Goal: Task Accomplishment & Management: Complete application form

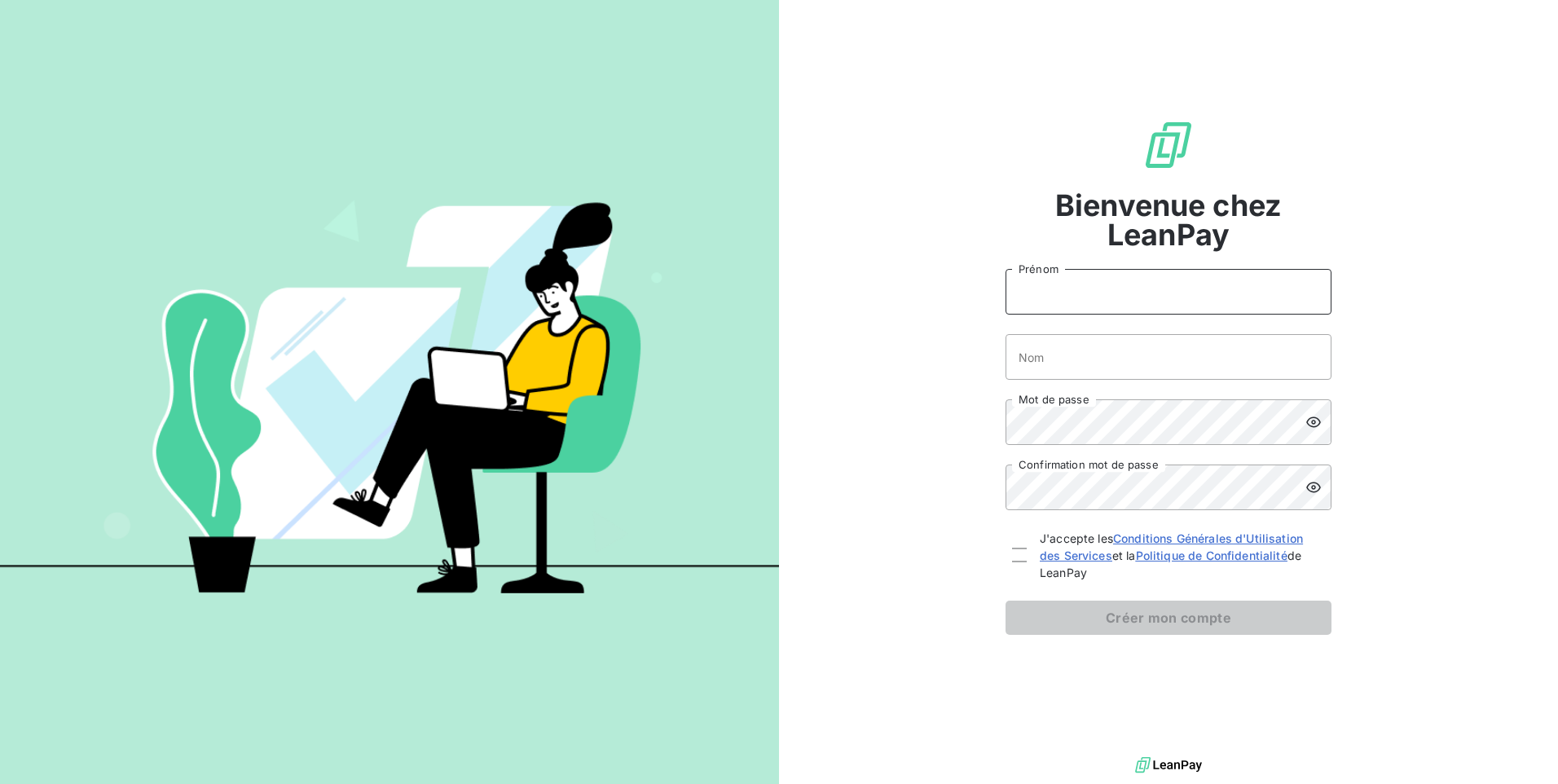
click at [1051, 292] on input "Prénom" at bounding box center [1169, 291] width 326 height 45
type input "[PERSON_NAME]"
type input "Mouy"
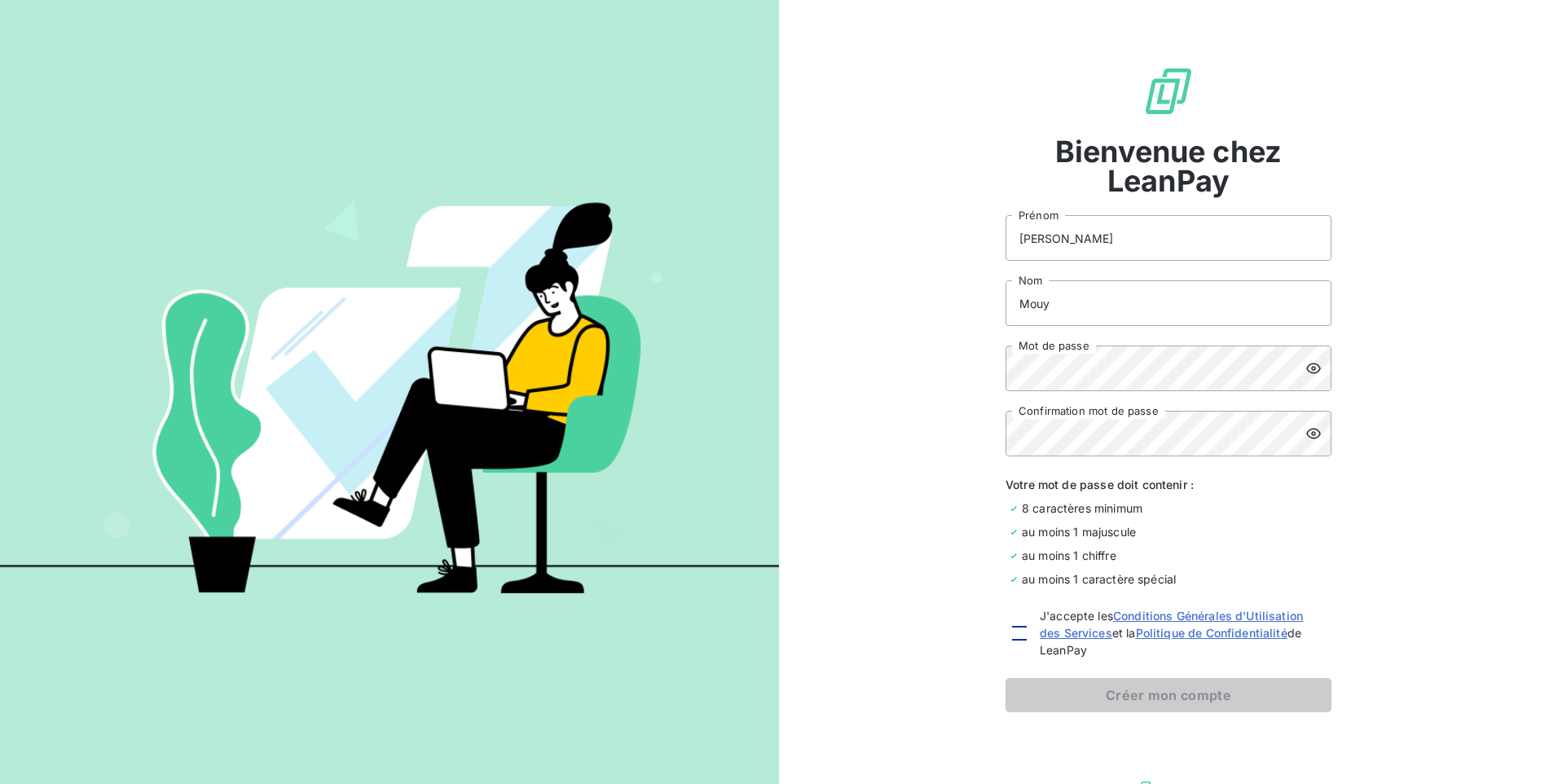
click at [1017, 632] on div at bounding box center [1020, 633] width 15 height 15
checkbox input "true"
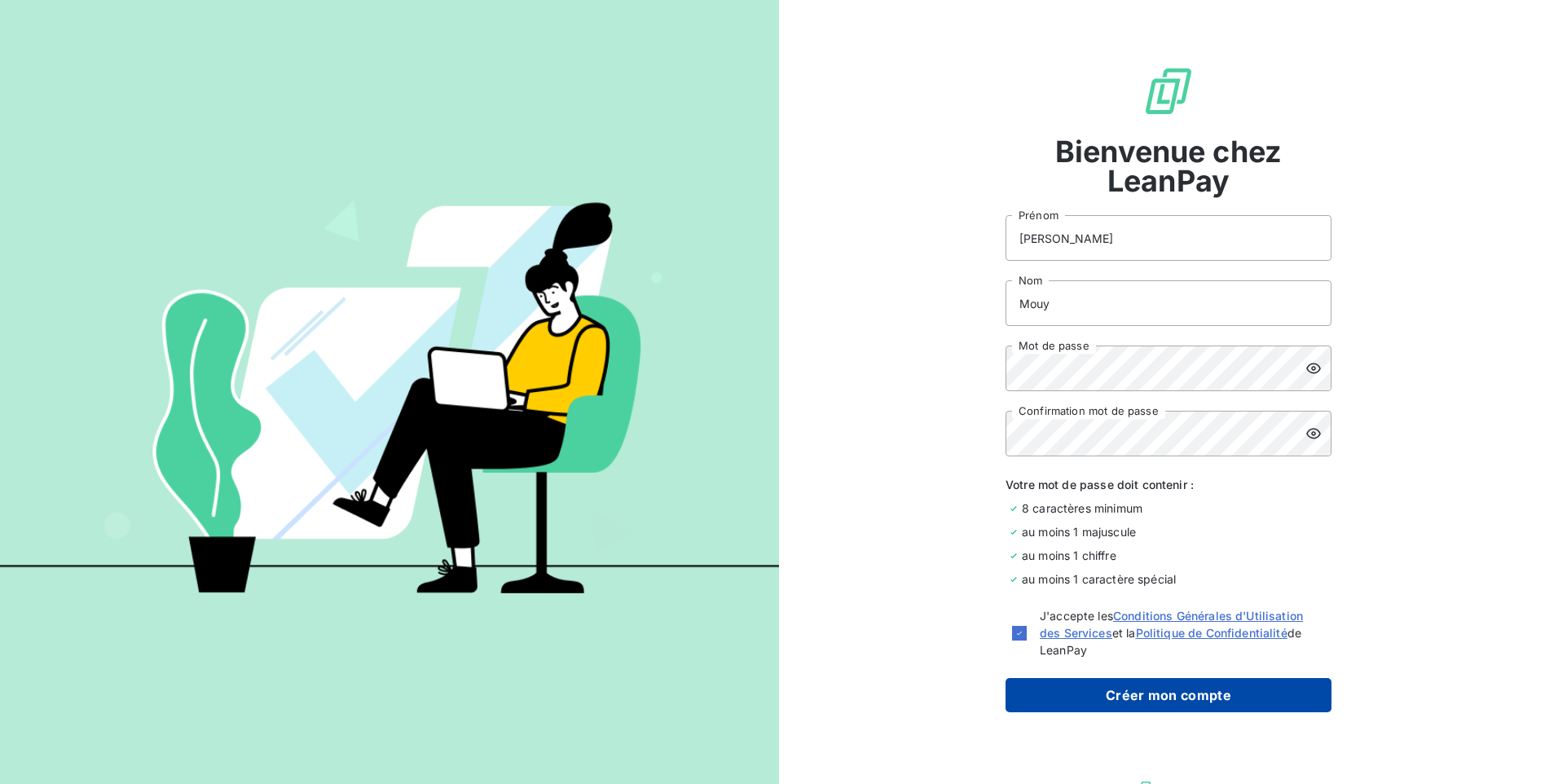
click at [1168, 692] on button "Créer mon compte" at bounding box center [1169, 694] width 326 height 34
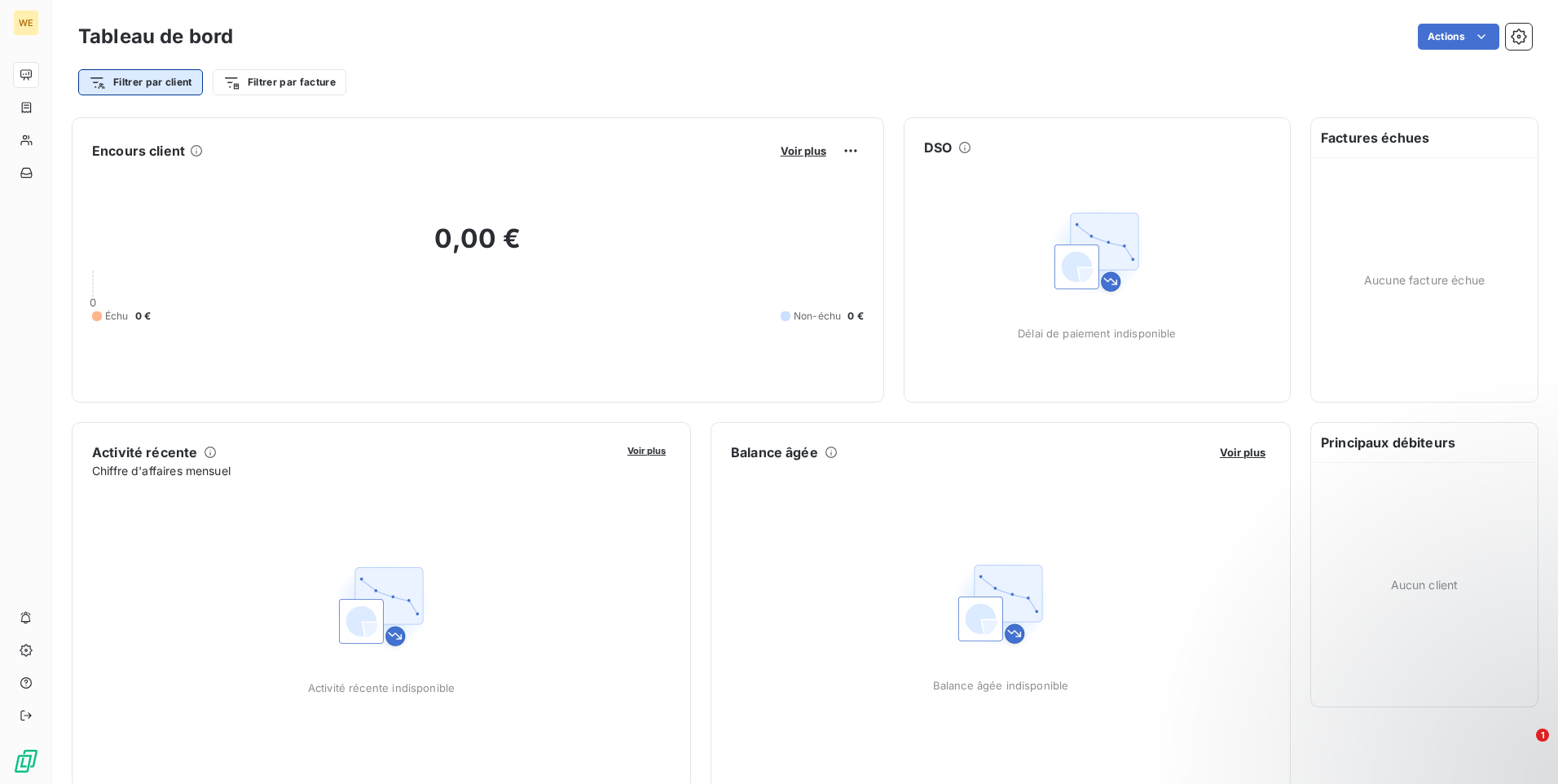
click at [156, 77] on html "WE Tableau de bord Actions Filtrer par client Filtrer par facture Encours clien…" at bounding box center [779, 392] width 1558 height 784
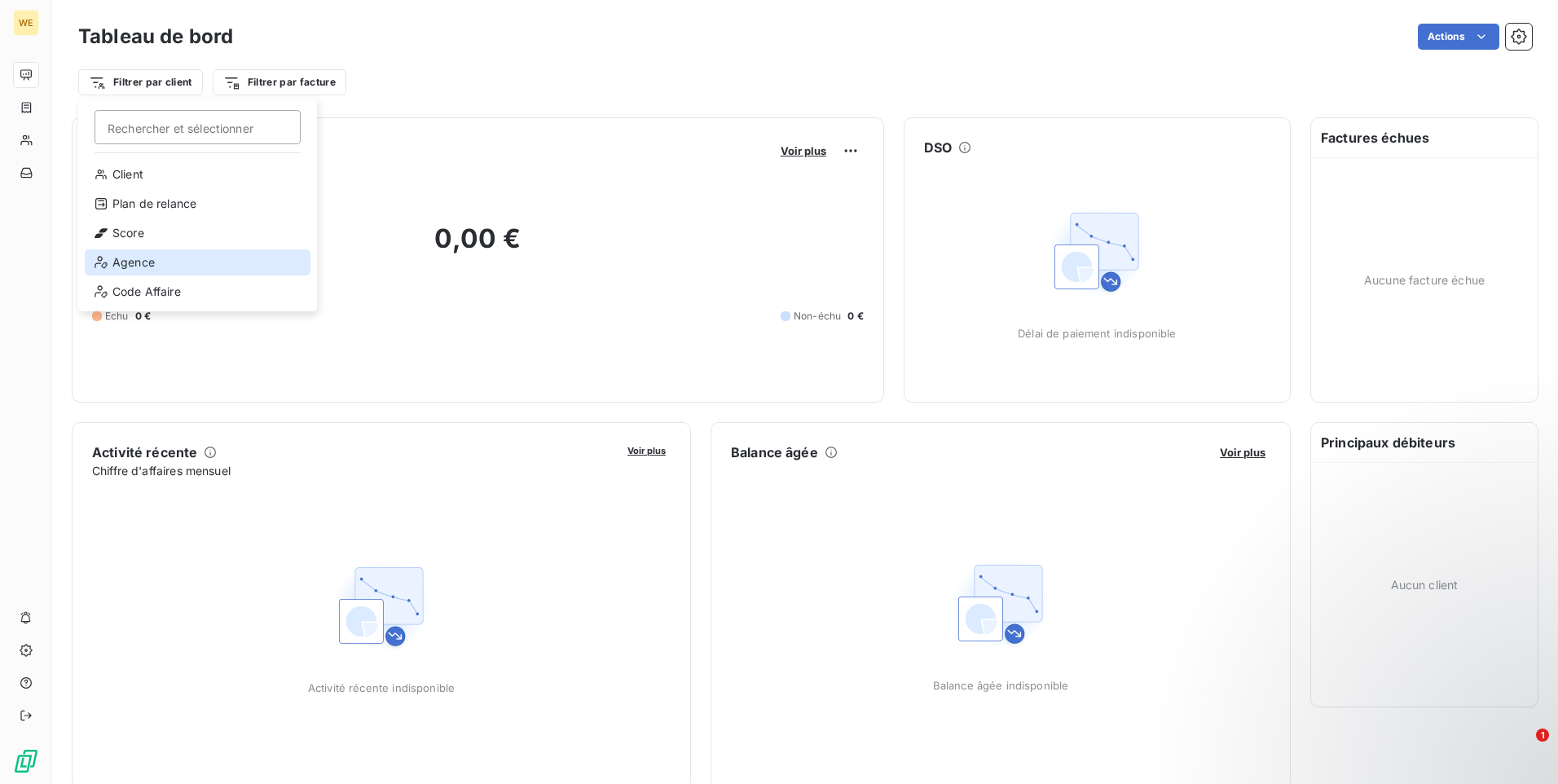
click at [132, 260] on div "Agence" at bounding box center [197, 262] width 225 height 26
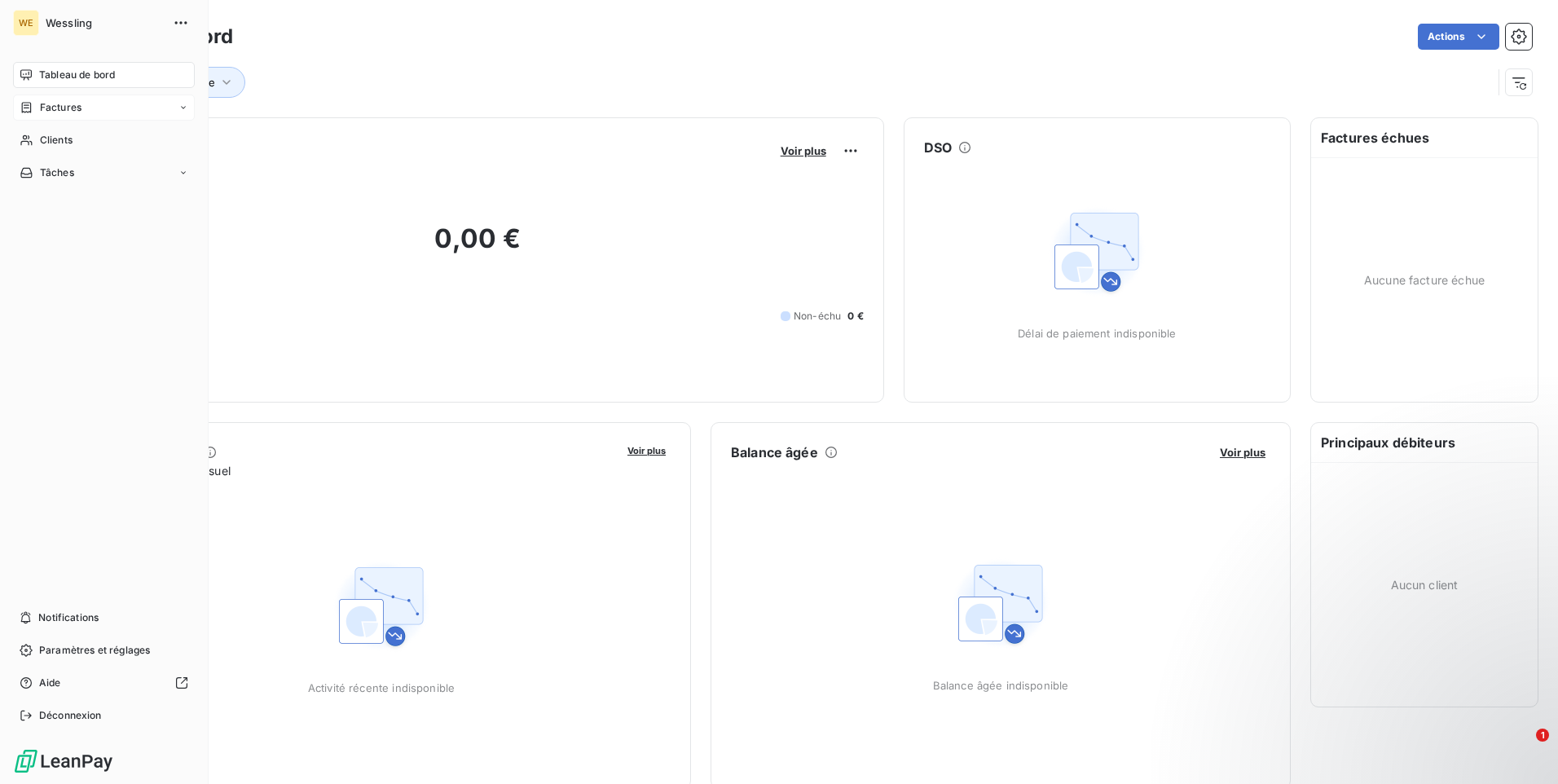
click at [141, 107] on div "Factures" at bounding box center [104, 107] width 182 height 26
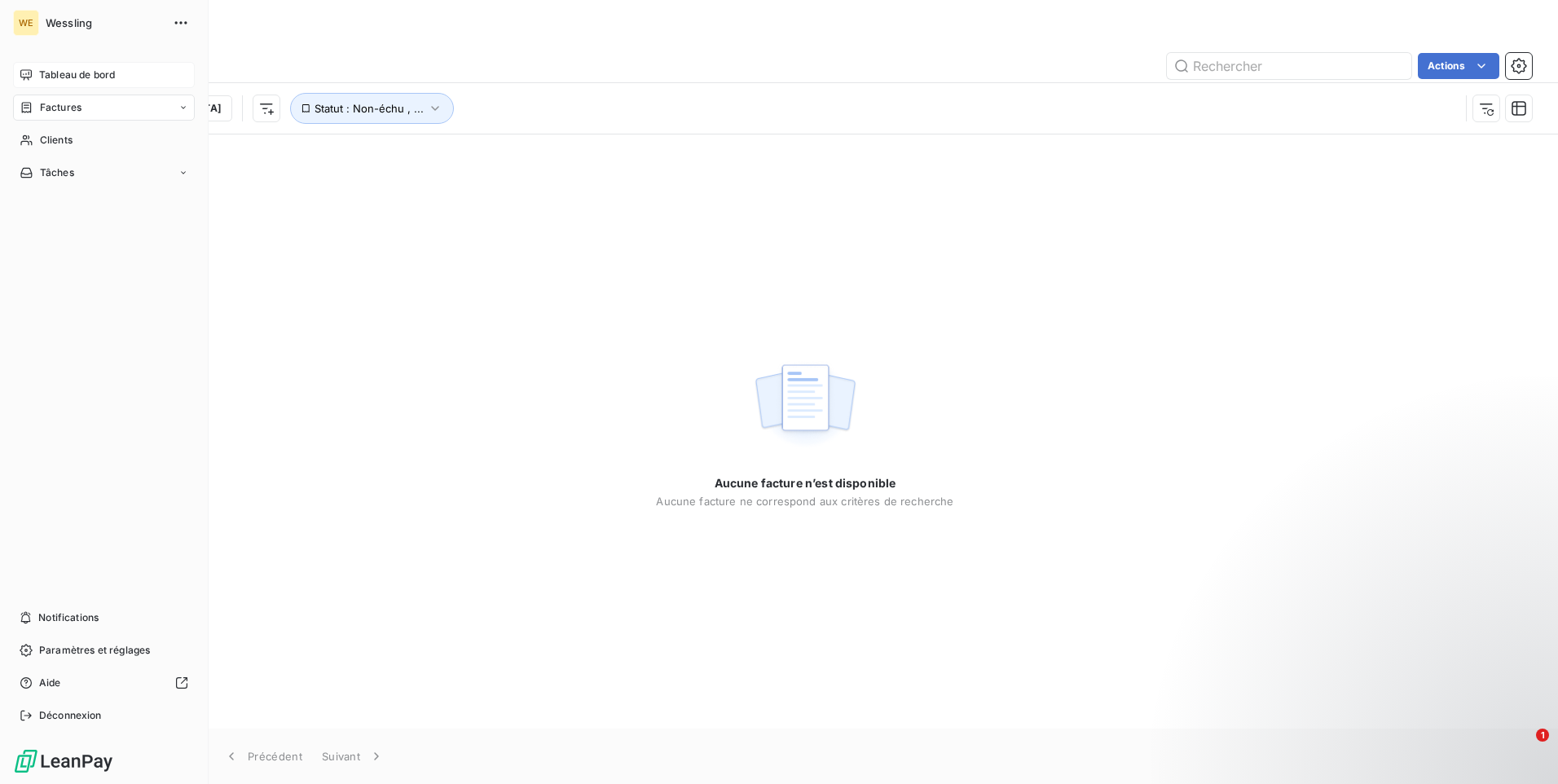
click at [75, 66] on div "Tableau de bord" at bounding box center [104, 75] width 182 height 26
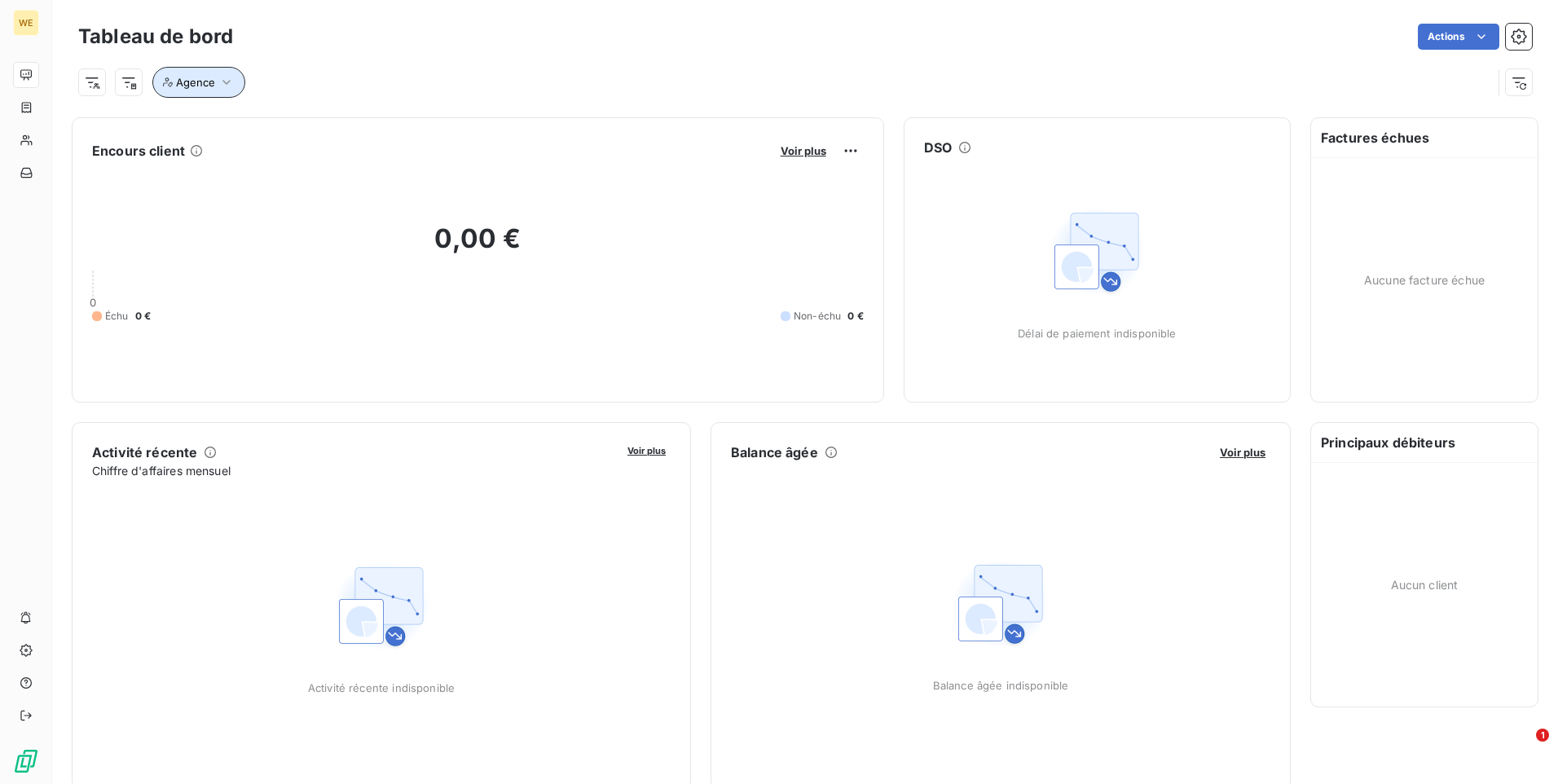
click at [221, 78] on icon "button" at bounding box center [226, 82] width 16 height 16
click at [315, 120] on icon at bounding box center [319, 124] width 16 height 16
click at [275, 163] on span "Contient" at bounding box center [266, 162] width 46 height 14
click at [390, 129] on div at bounding box center [465, 124] width 235 height 34
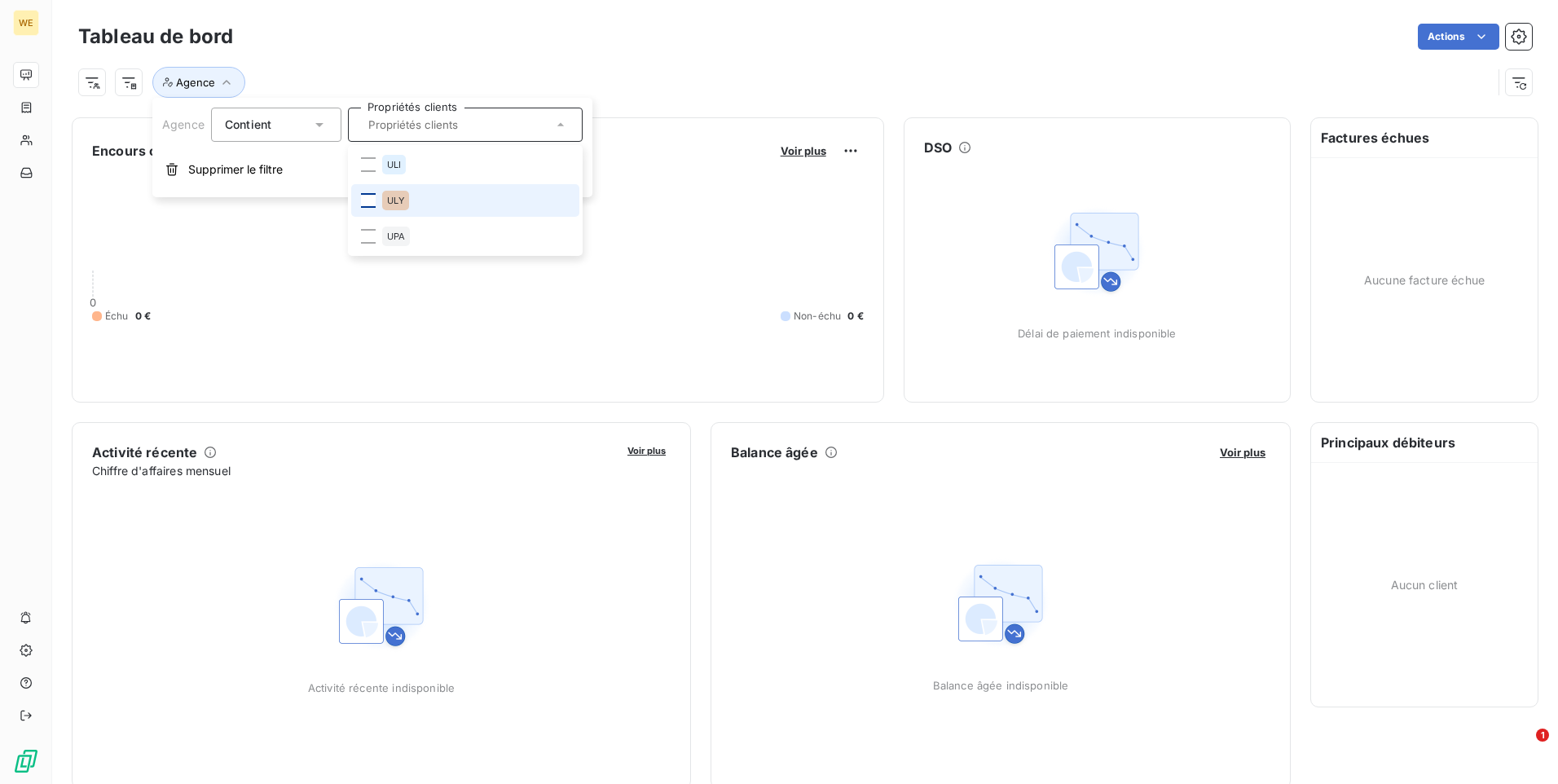
click at [367, 197] on div at bounding box center [369, 201] width 15 height 15
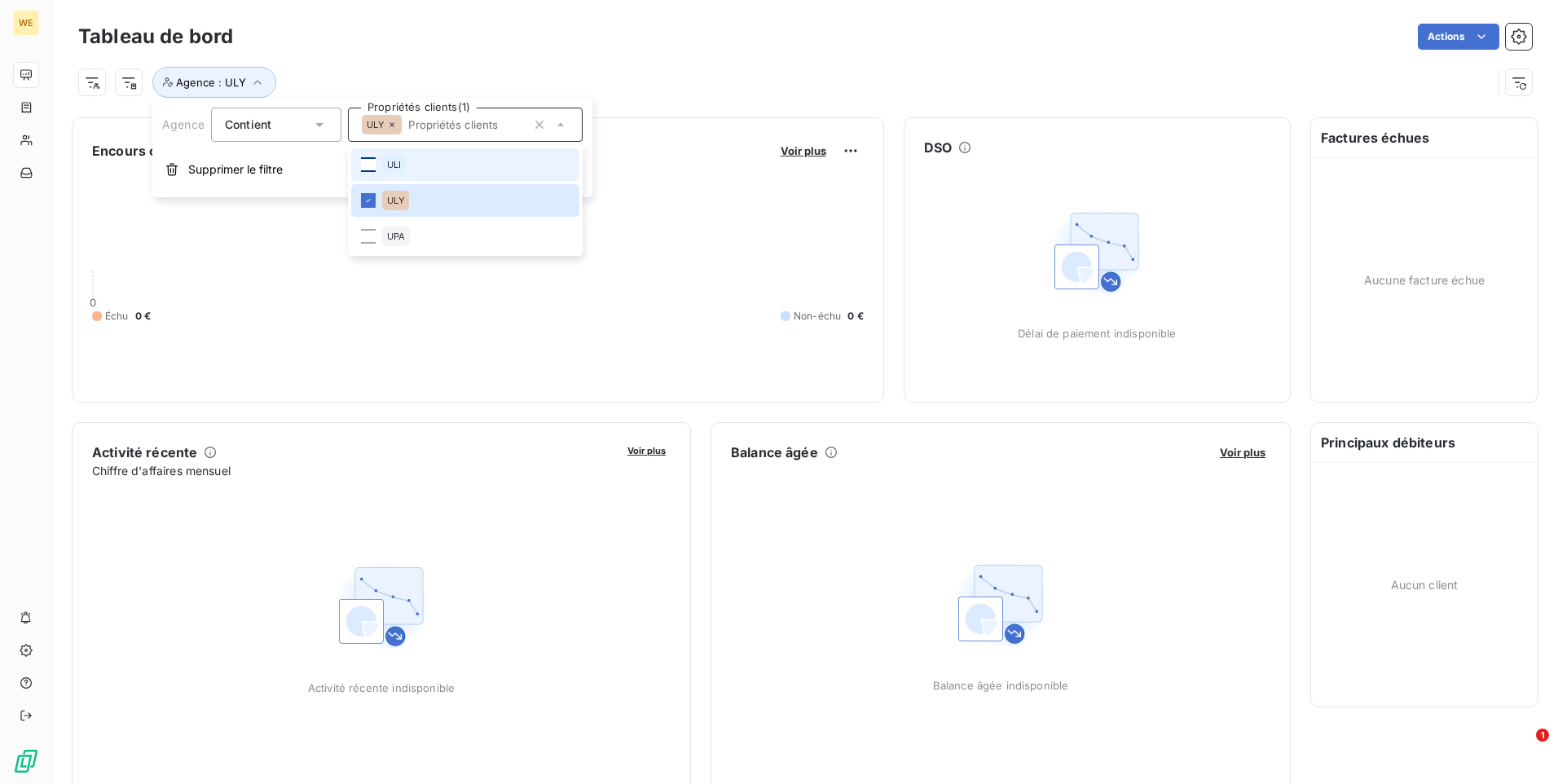
click at [372, 161] on div at bounding box center [369, 165] width 15 height 15
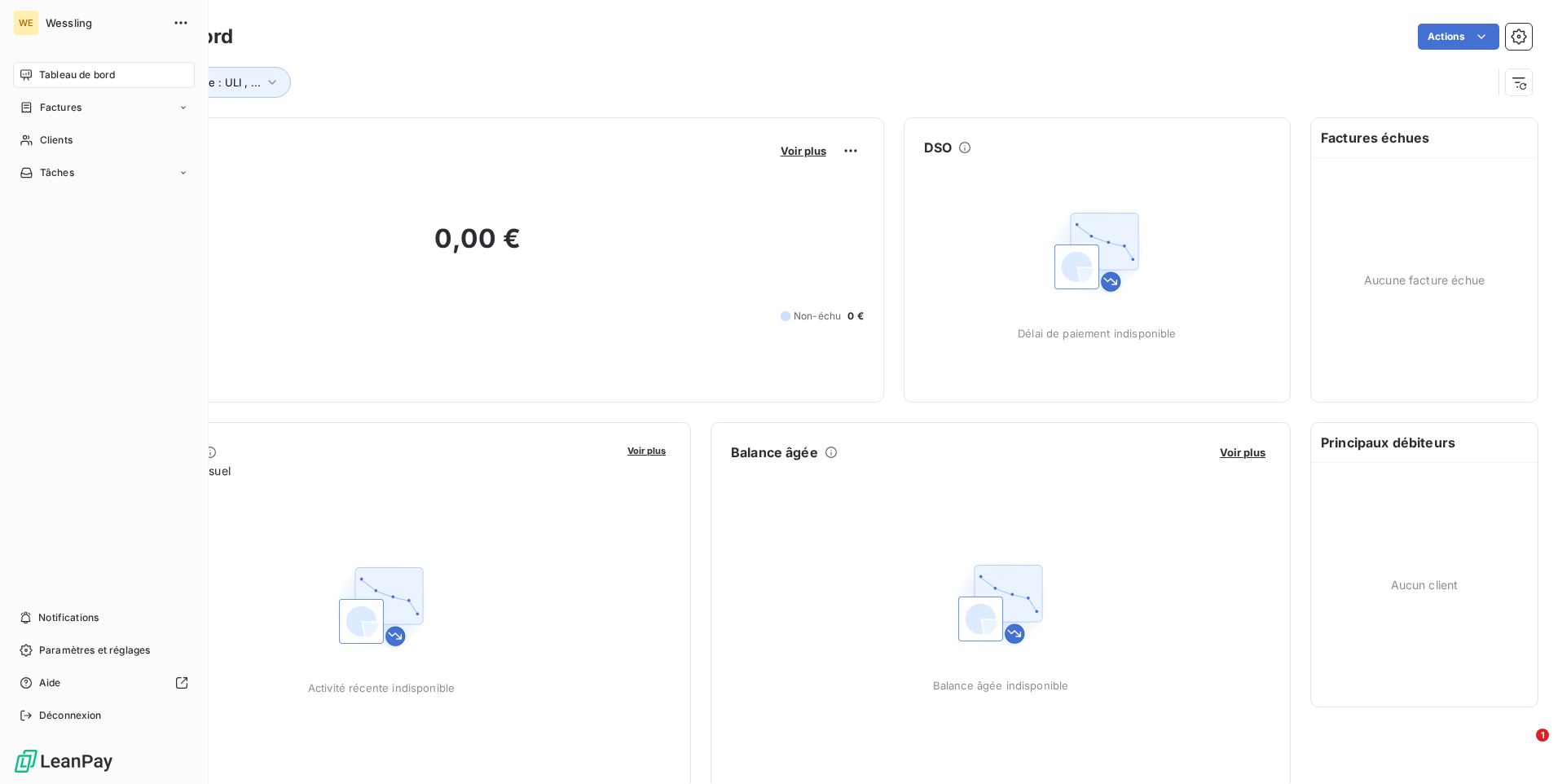
click at [57, 74] on span "Tableau de bord" at bounding box center [76, 75] width 75 height 15
